Goal: Transaction & Acquisition: Purchase product/service

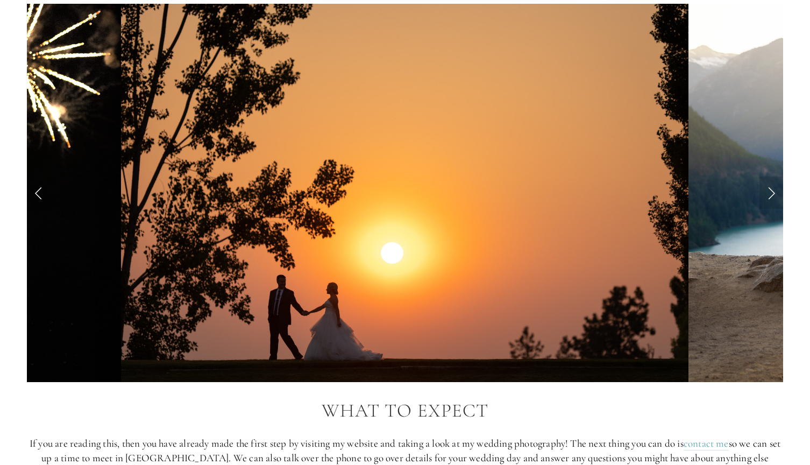
scroll to position [987, 0]
click at [770, 194] on link "Next Slide" at bounding box center [772, 193] width 24 height 32
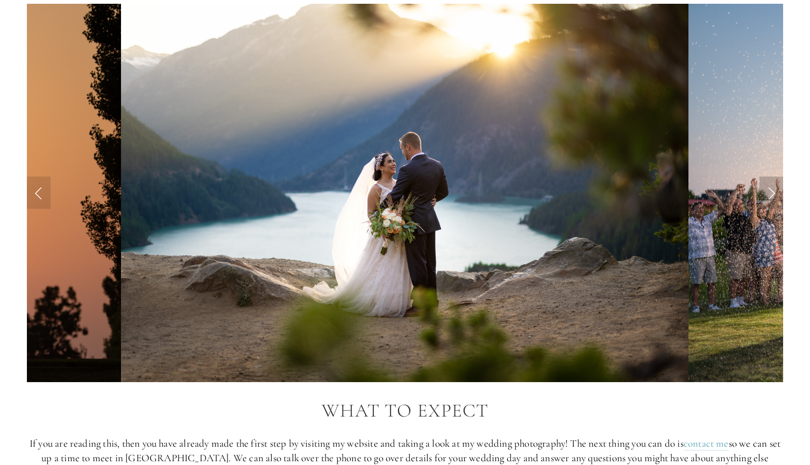
click at [770, 194] on link "Next Slide" at bounding box center [772, 193] width 24 height 32
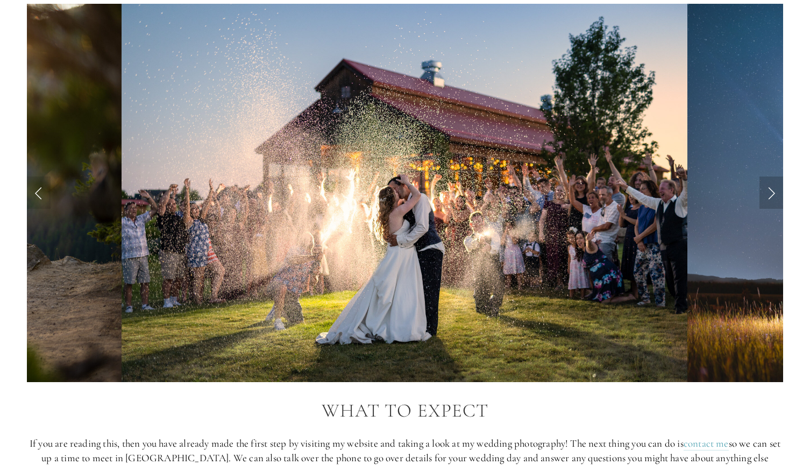
click at [770, 194] on link "Next Slide" at bounding box center [772, 193] width 24 height 32
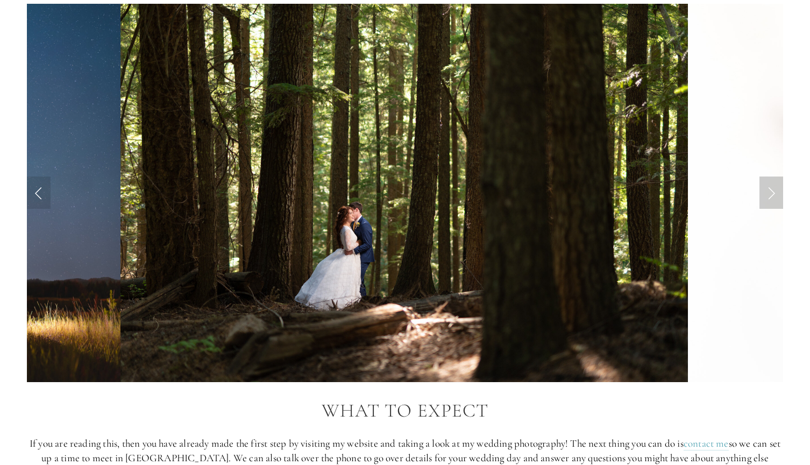
click at [770, 194] on link "Next Slide" at bounding box center [772, 193] width 24 height 32
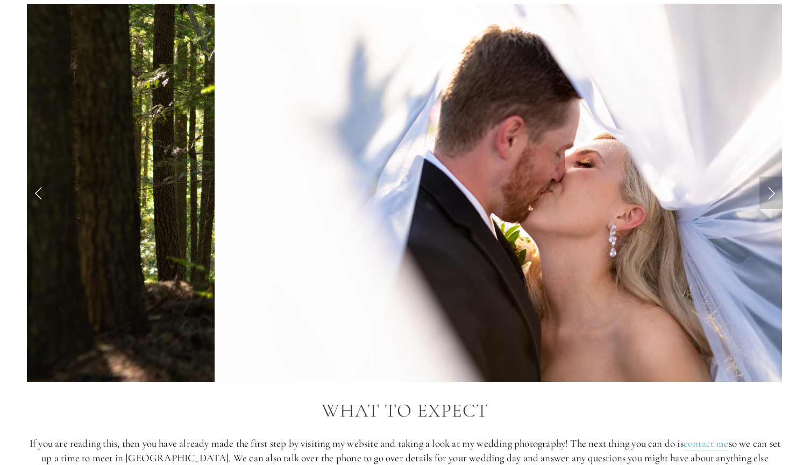
click at [770, 194] on link "Next Slide" at bounding box center [772, 193] width 24 height 32
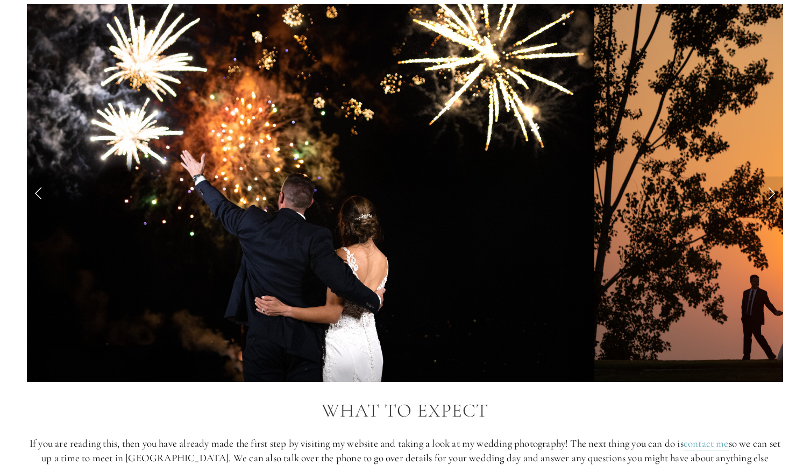
click at [33, 190] on link "Previous Slide" at bounding box center [39, 193] width 24 height 32
click at [773, 188] on link "Next Slide" at bounding box center [772, 193] width 24 height 32
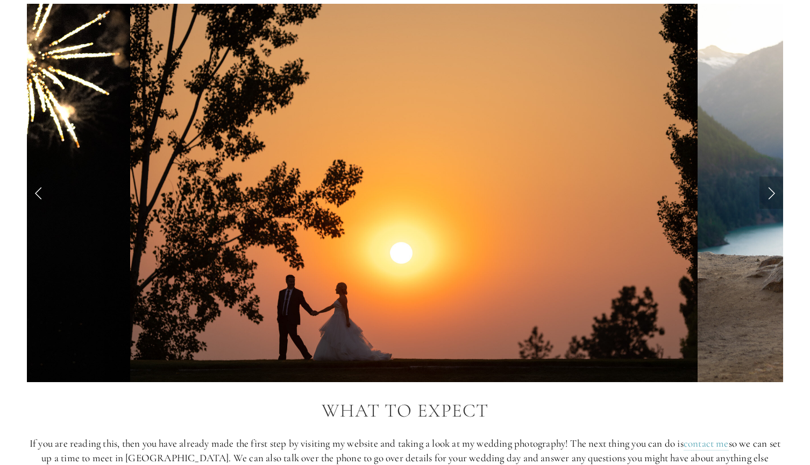
click at [773, 188] on link "Next Slide" at bounding box center [772, 193] width 24 height 32
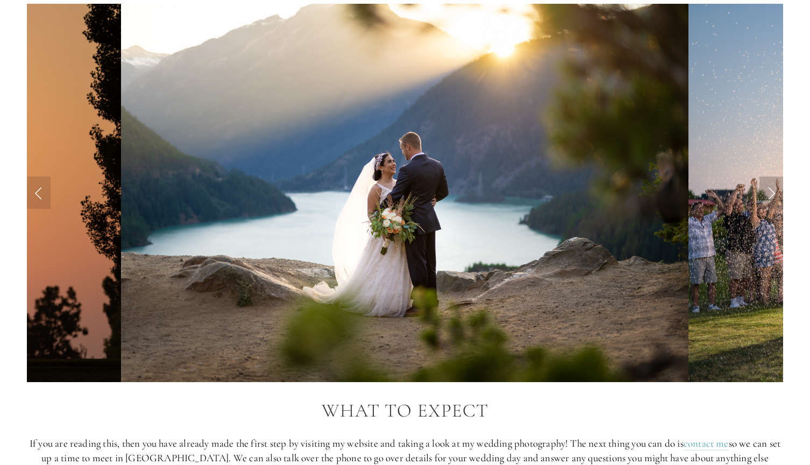
click at [773, 188] on link "Next Slide" at bounding box center [772, 193] width 24 height 32
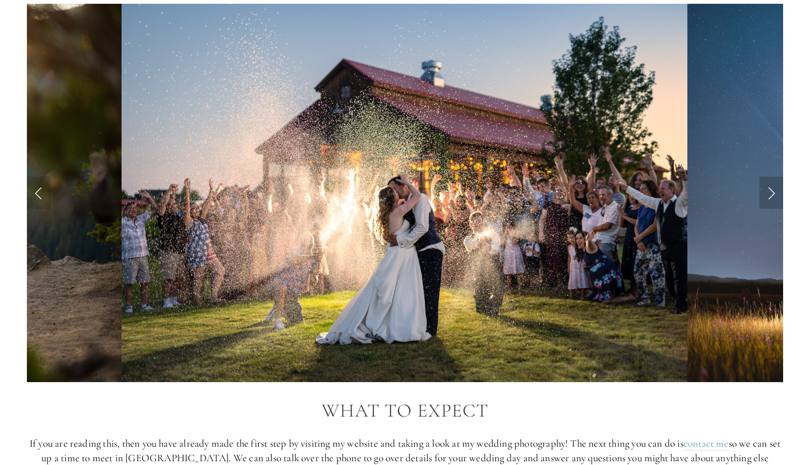
click at [773, 188] on link "Next Slide" at bounding box center [772, 193] width 24 height 32
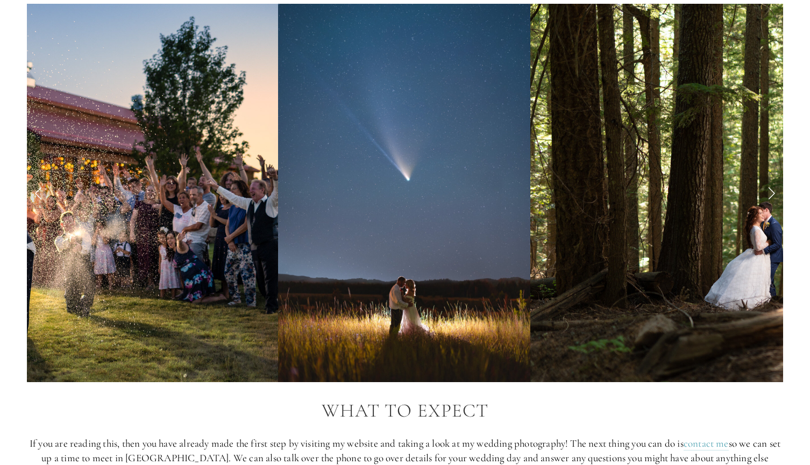
click at [773, 188] on link "Next Slide" at bounding box center [772, 193] width 24 height 32
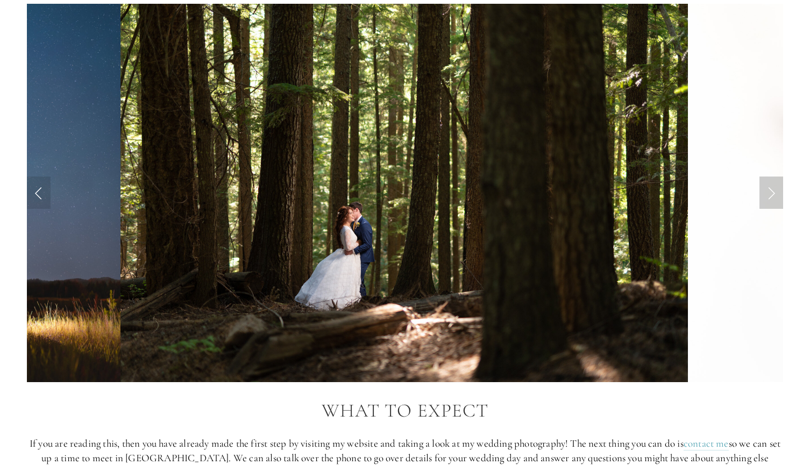
click at [773, 188] on link "Next Slide" at bounding box center [772, 193] width 24 height 32
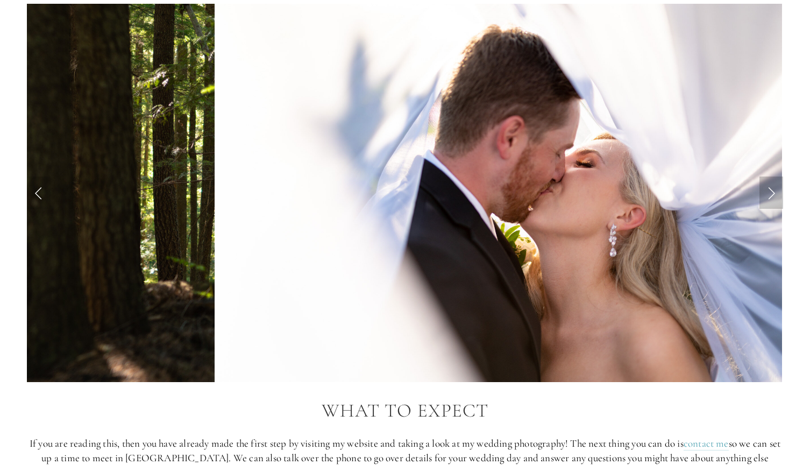
click at [773, 188] on link "Next Slide" at bounding box center [772, 193] width 24 height 32
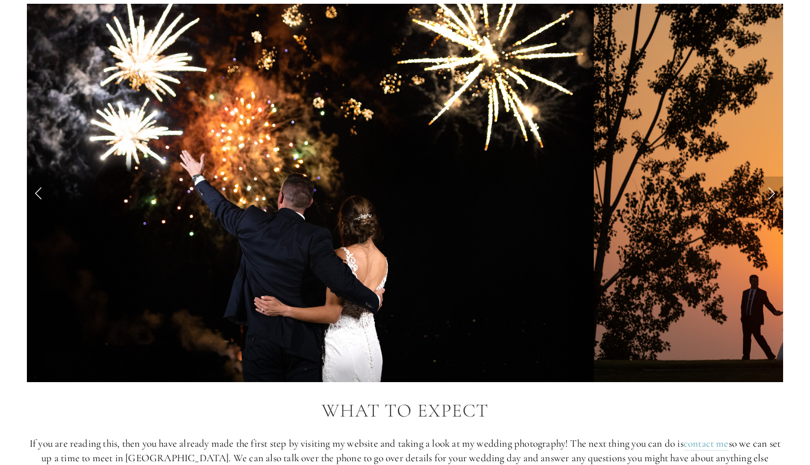
click at [773, 188] on link "Next Slide" at bounding box center [772, 193] width 24 height 32
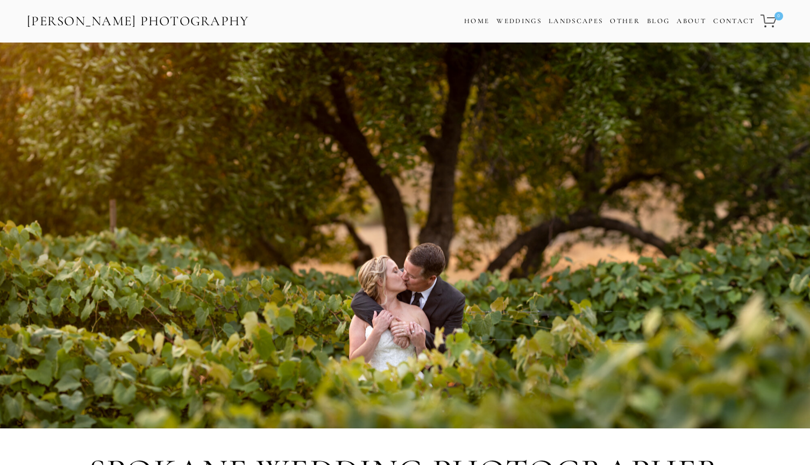
scroll to position [0, 0]
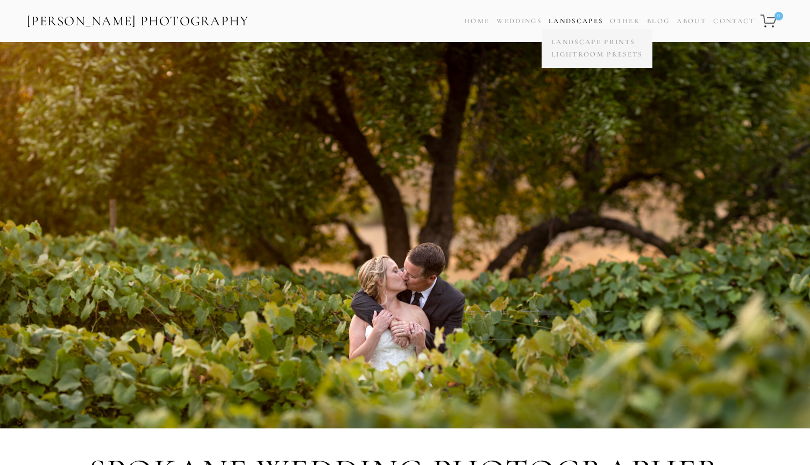
click at [566, 20] on link "Landscapes" at bounding box center [576, 21] width 54 height 9
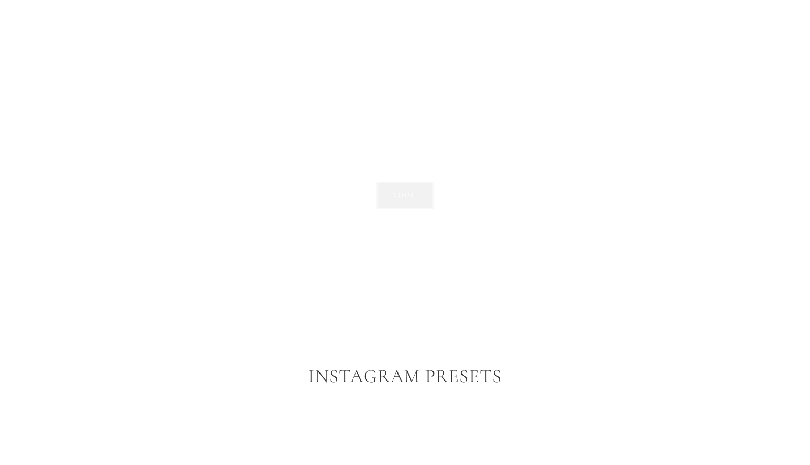
scroll to position [1442, 0]
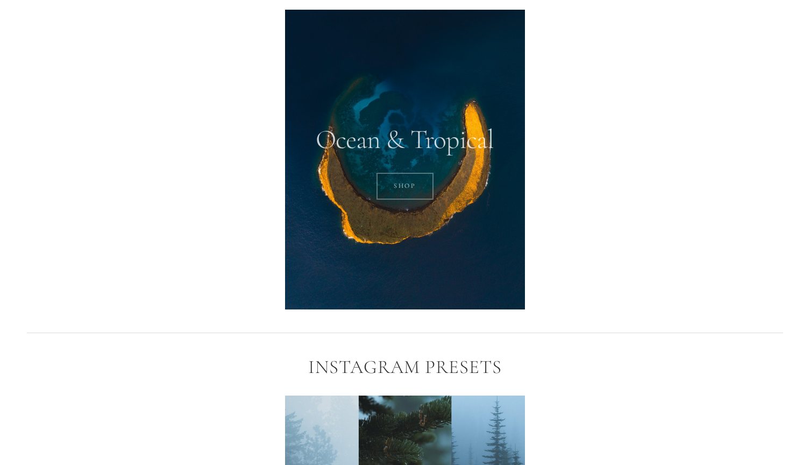
click at [413, 185] on link "SHOP" at bounding box center [406, 186] width 58 height 27
click at [196, 1] on div at bounding box center [147, 19] width 258 height 37
